Goal: Find specific page/section: Find specific page/section

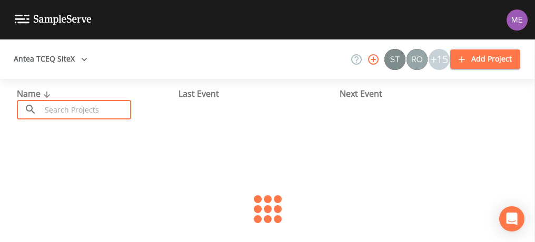
click at [80, 113] on input "text" at bounding box center [86, 109] width 90 height 19
type input "Universal City"
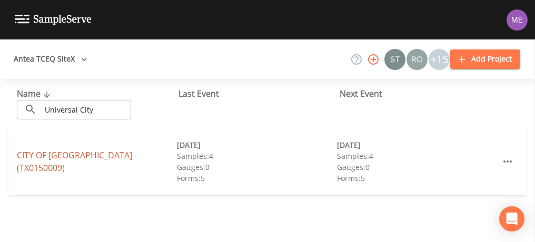
click at [132, 162] on link "CITY OF [GEOGRAPHIC_DATA] (TX0150009)" at bounding box center [74, 161] width 115 height 24
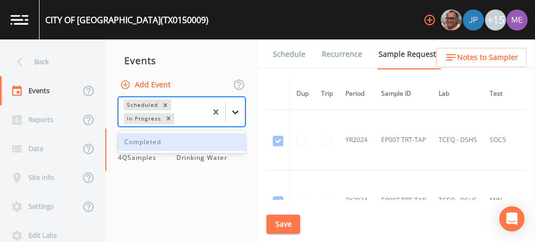
click at [235, 110] on icon at bounding box center [235, 112] width 11 height 11
click at [219, 139] on div "Completed" at bounding box center [181, 142] width 127 height 18
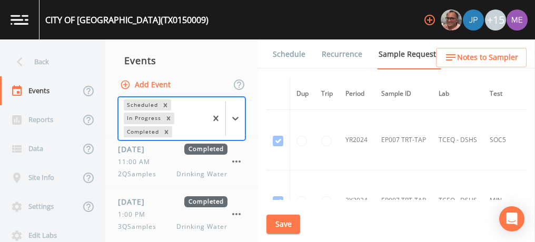
scroll to position [108, 0]
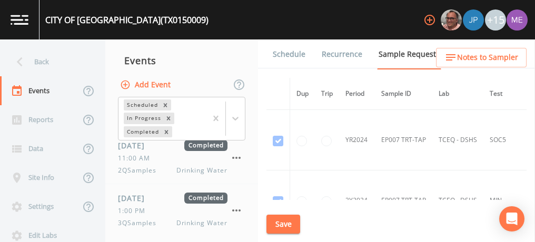
click at [176, 170] on span "Drinking Water" at bounding box center [201, 170] width 51 height 9
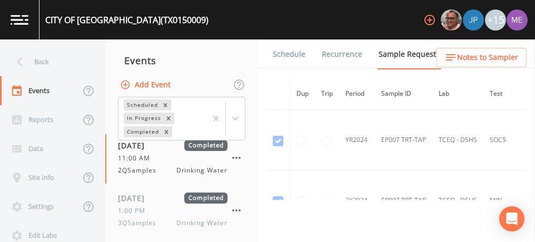
click at [296, 69] on link "Forms" at bounding box center [283, 83] width 25 height 29
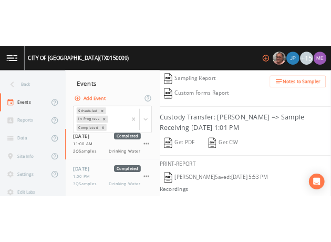
scroll to position [251, 0]
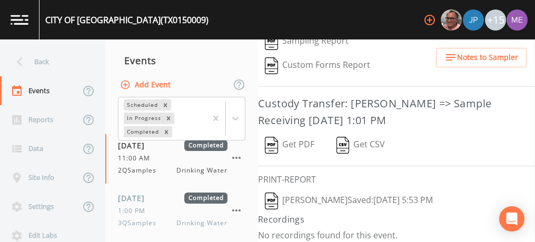
click at [277, 144] on img "button" at bounding box center [271, 145] width 13 height 17
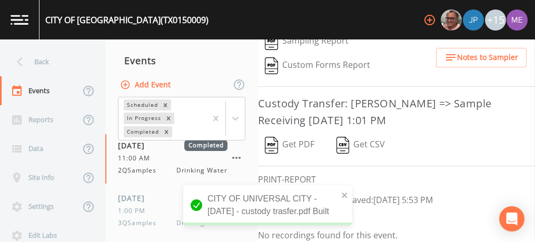
scroll to position [440, 0]
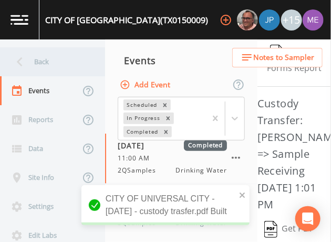
click at [39, 58] on div "Back" at bounding box center [47, 61] width 95 height 29
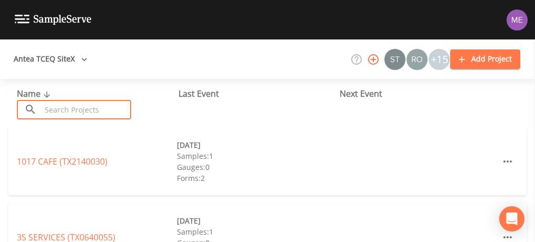
click at [72, 110] on input "text" at bounding box center [86, 109] width 90 height 19
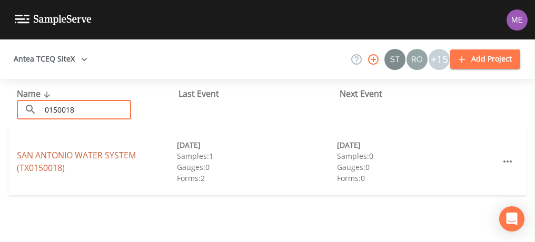
type input "0150018"
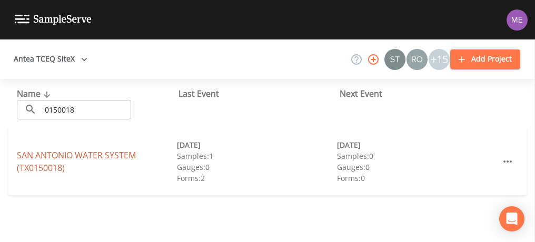
click at [77, 151] on link "SAN ANTONIO WATER SYSTEM (TX0150018)" at bounding box center [76, 161] width 119 height 24
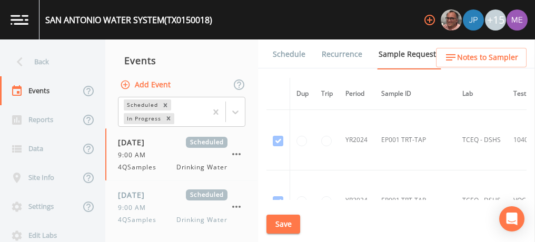
click at [298, 50] on link "Schedule" at bounding box center [289, 53] width 36 height 29
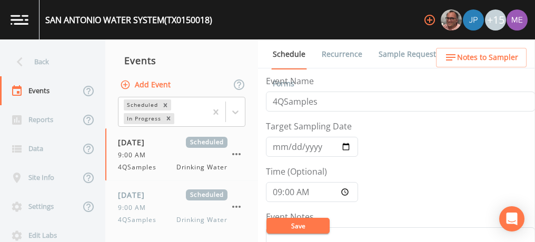
click at [387, 57] on link "Sample Requests" at bounding box center [409, 53] width 64 height 29
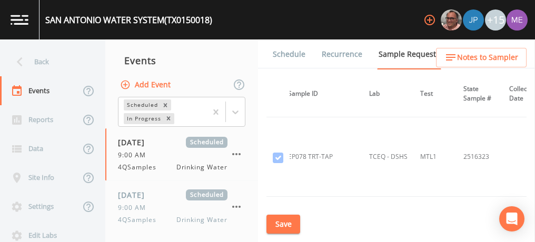
scroll to position [28822, 94]
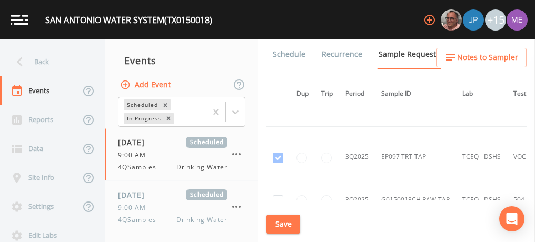
scroll to position [37548, 0]
